Goal: Book appointment/travel/reservation

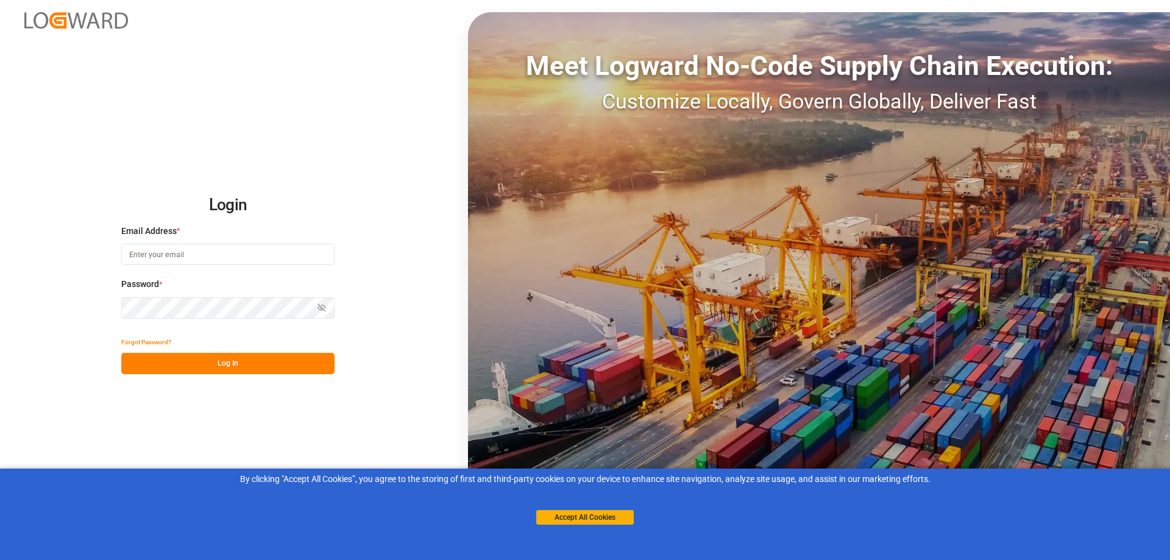
type input "[EMAIL_ADDRESS][DOMAIN_NAME]"
click at [214, 366] on button "Log In" at bounding box center [227, 363] width 213 height 21
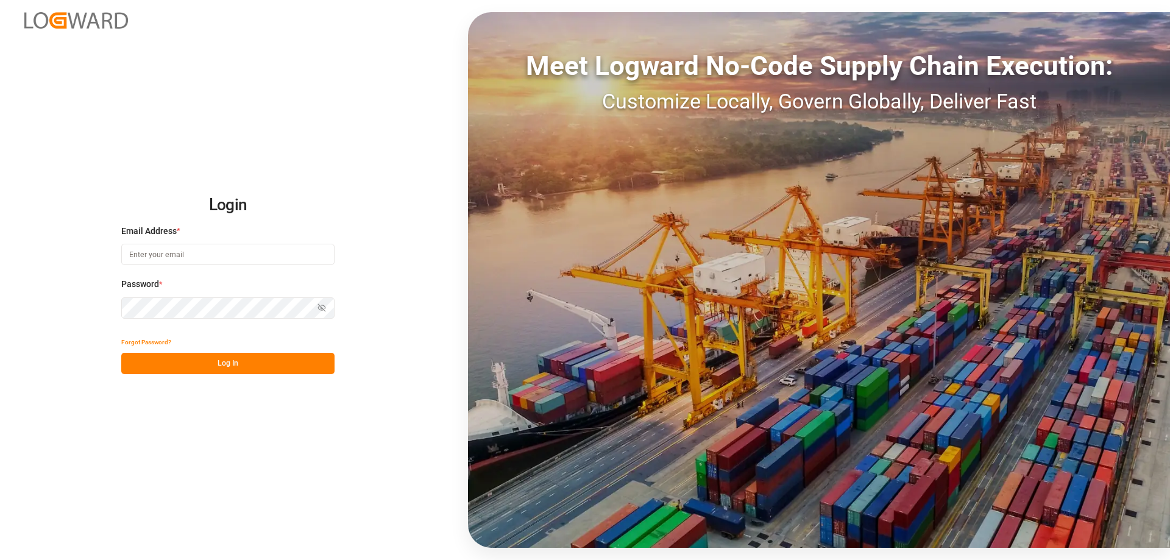
type input "[EMAIL_ADDRESS][DOMAIN_NAME]"
click at [214, 364] on button "Log In" at bounding box center [227, 363] width 213 height 21
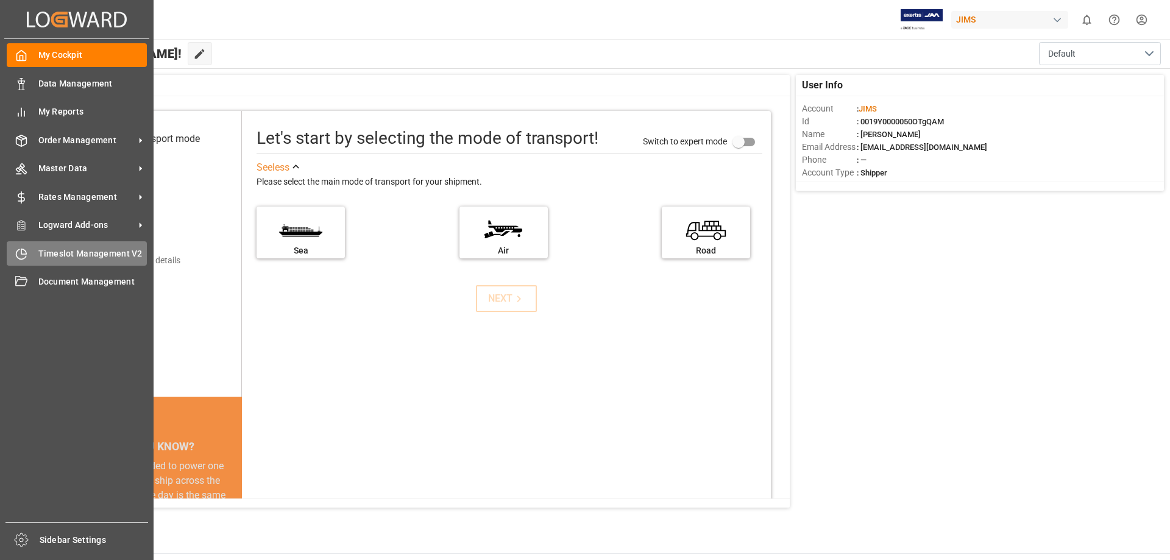
click at [42, 252] on span "Timeslot Management V2" at bounding box center [92, 253] width 109 height 13
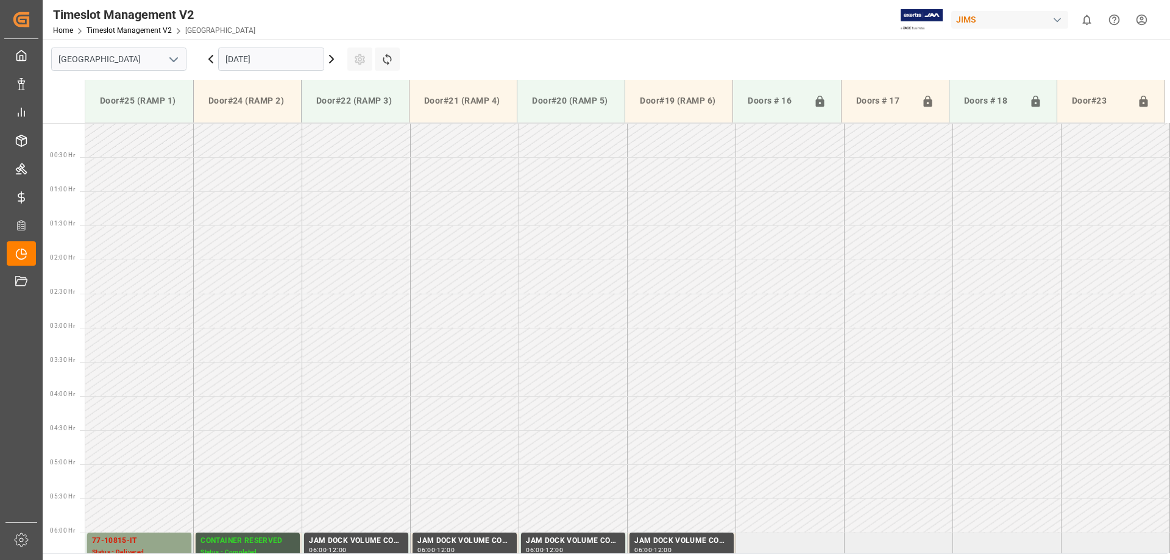
scroll to position [675, 0]
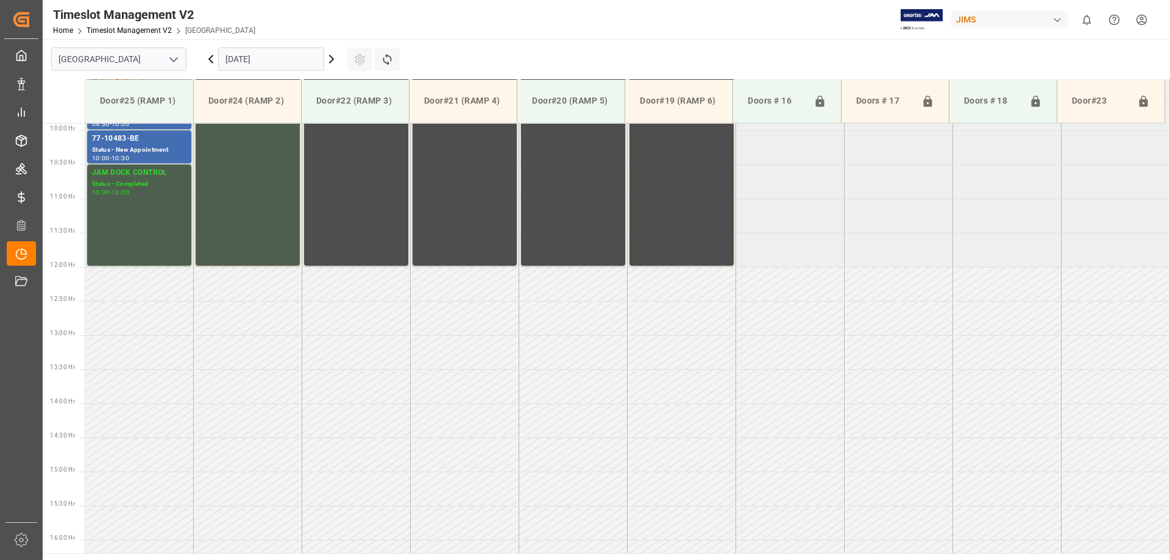
click at [236, 58] on input "[DATE]" at bounding box center [271, 59] width 106 height 23
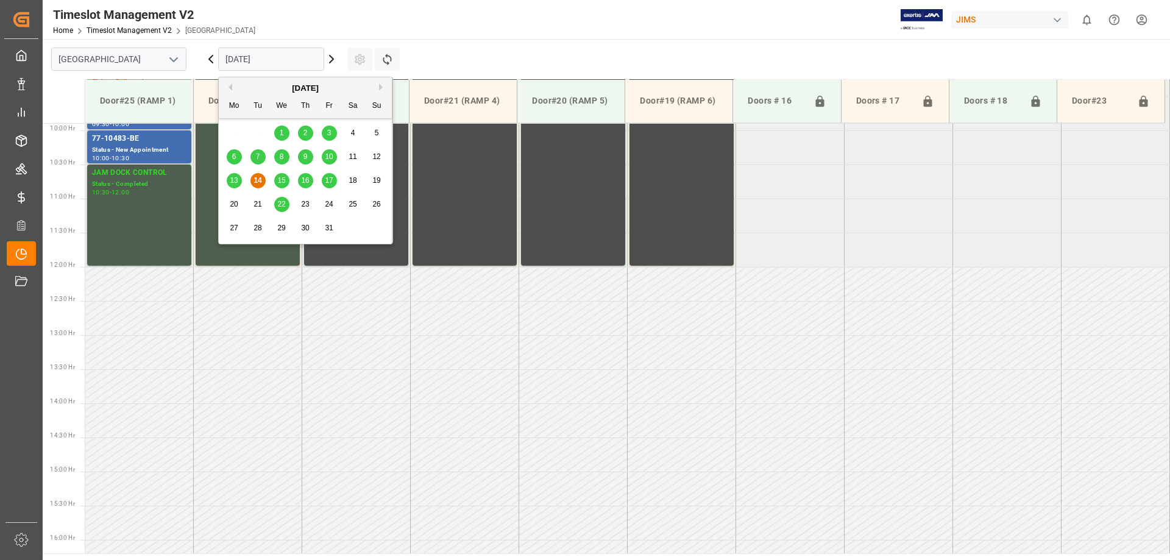
click at [280, 180] on span "15" at bounding box center [281, 180] width 8 height 9
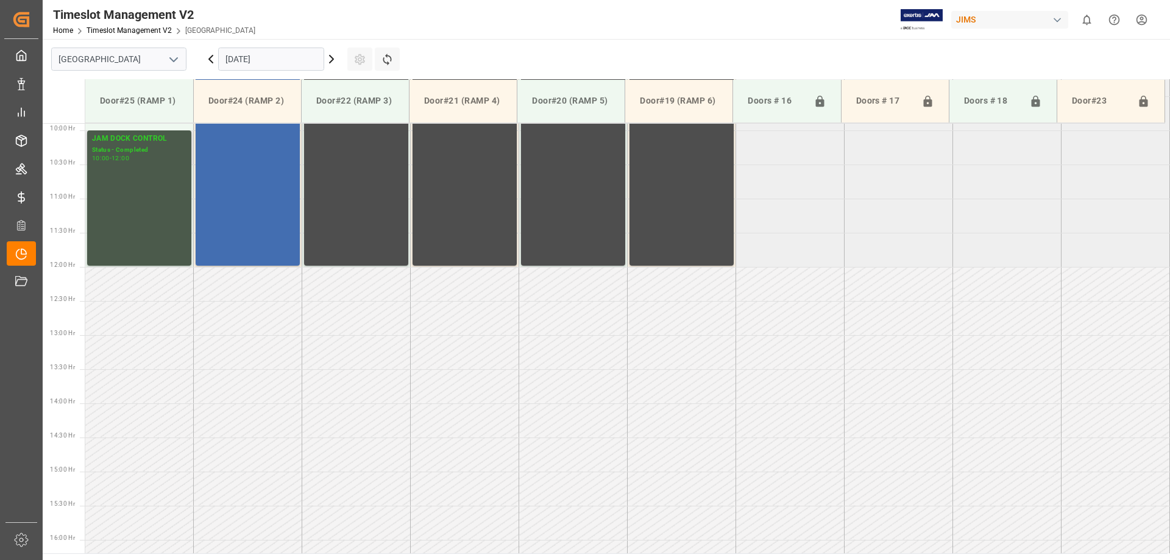
scroll to position [370, 0]
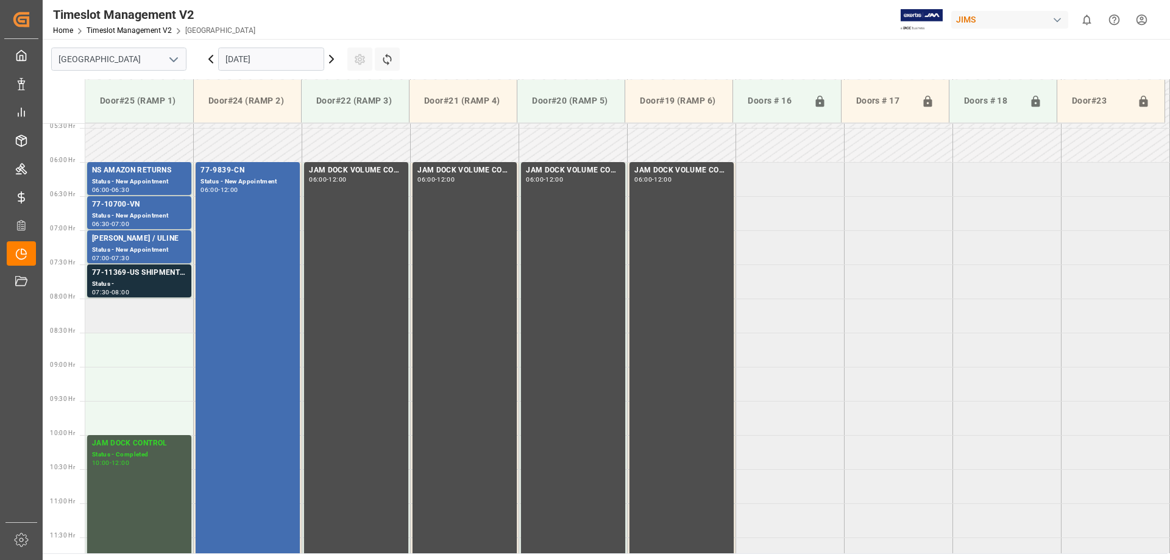
click at [112, 326] on td at bounding box center [139, 316] width 108 height 34
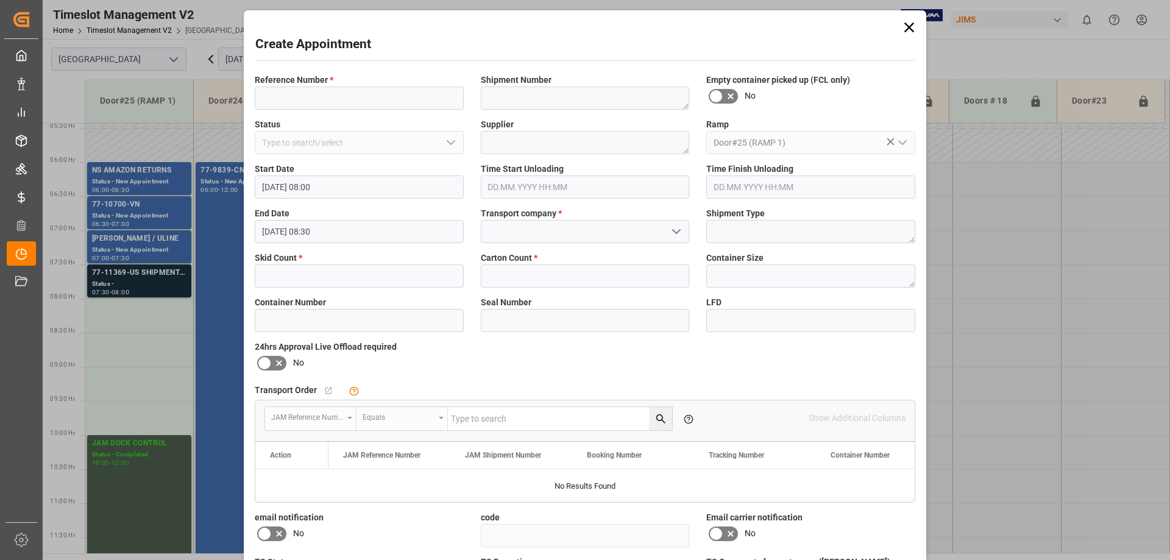
type input "[DATE] 08:00"
type input "[DATE] 08:30"
click at [314, 93] on input at bounding box center [359, 98] width 209 height 23
type input "77-11414-[GEOGRAPHIC_DATA]"
type textarea "C1415065"
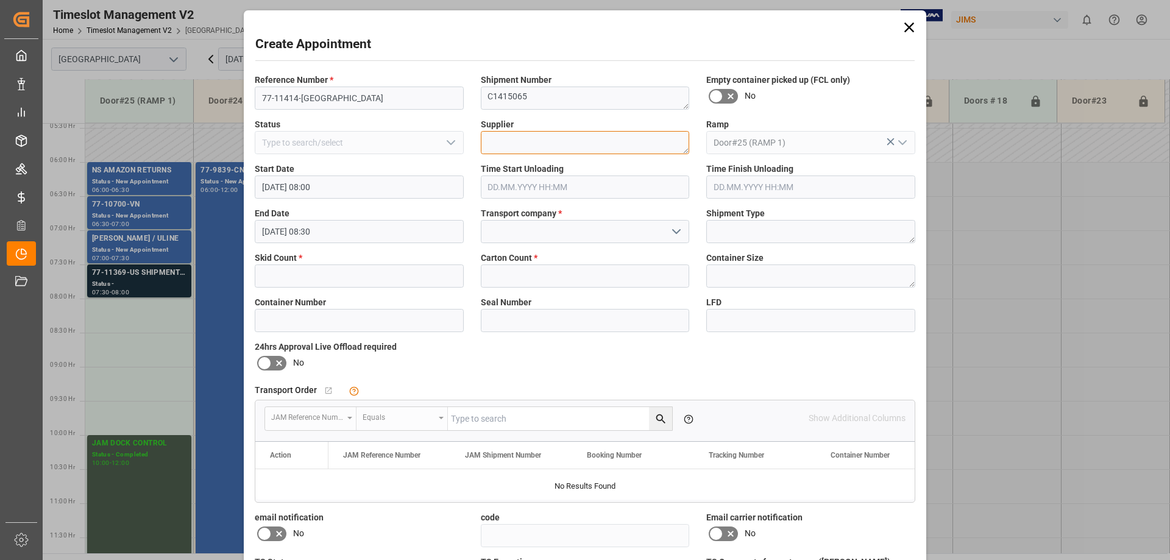
click at [517, 147] on textarea at bounding box center [585, 142] width 209 height 23
type textarea "HUMAN TOUCH"
click at [525, 227] on input at bounding box center [585, 231] width 209 height 23
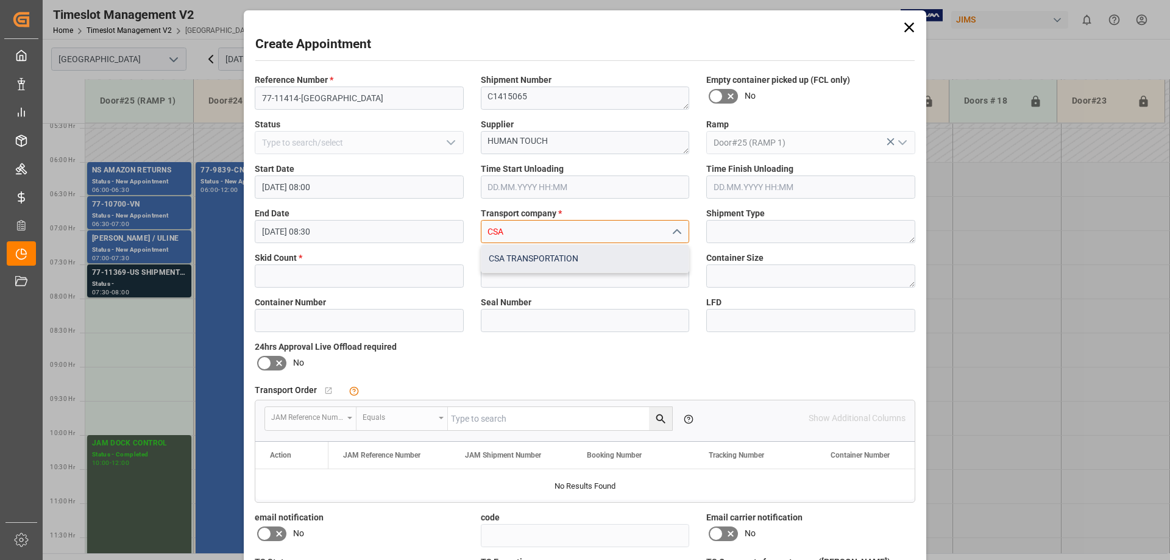
click at [538, 260] on div "CSA TRANSPORTATION" at bounding box center [585, 258] width 208 height 27
type input "CSA TRANSPORTATION"
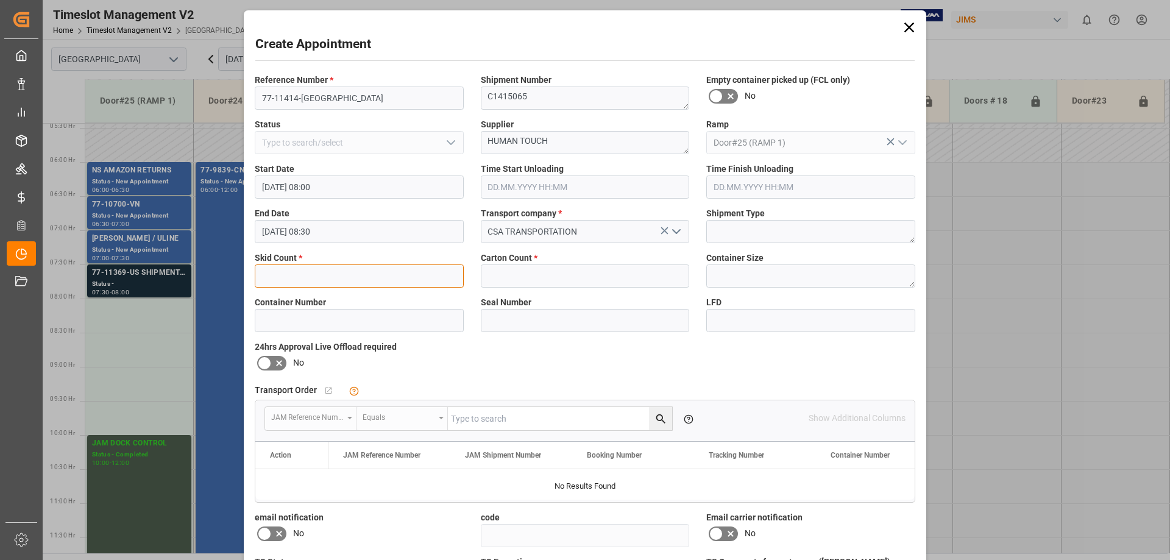
click at [339, 278] on input "text" at bounding box center [359, 275] width 209 height 23
type input "6"
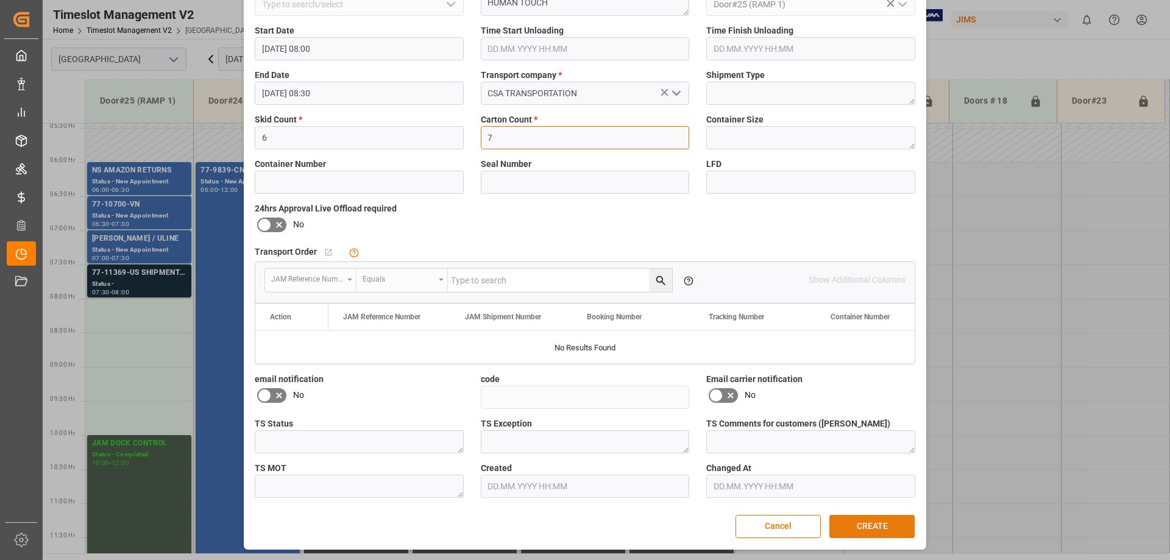
type input "7"
click at [870, 525] on button "CREATE" at bounding box center [871, 526] width 85 height 23
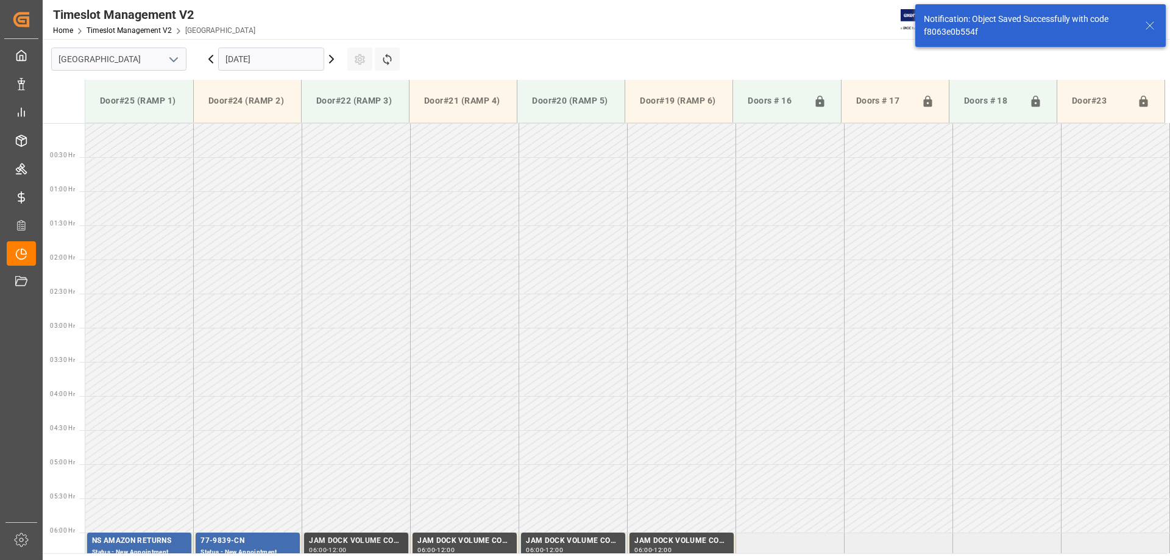
scroll to position [470, 0]
